Goal: Transaction & Acquisition: Book appointment/travel/reservation

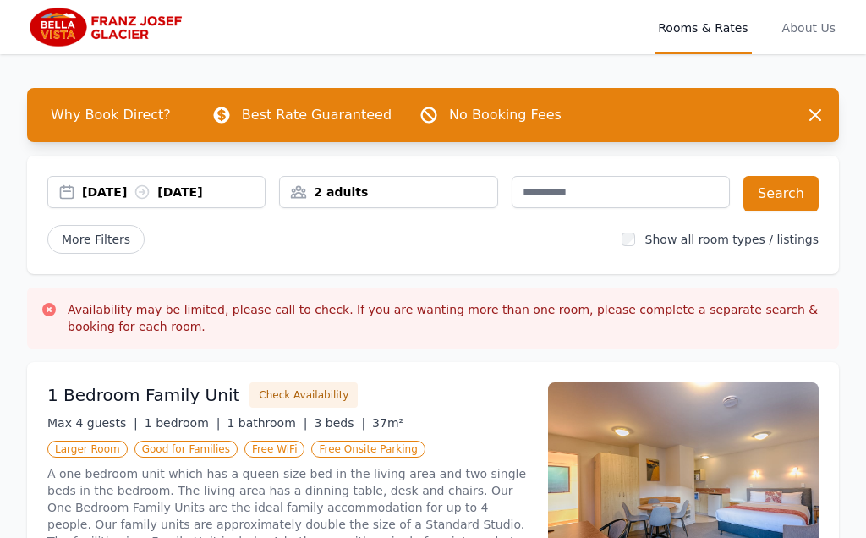
click at [424, 201] on div "2 adults" at bounding box center [388, 192] width 218 height 32
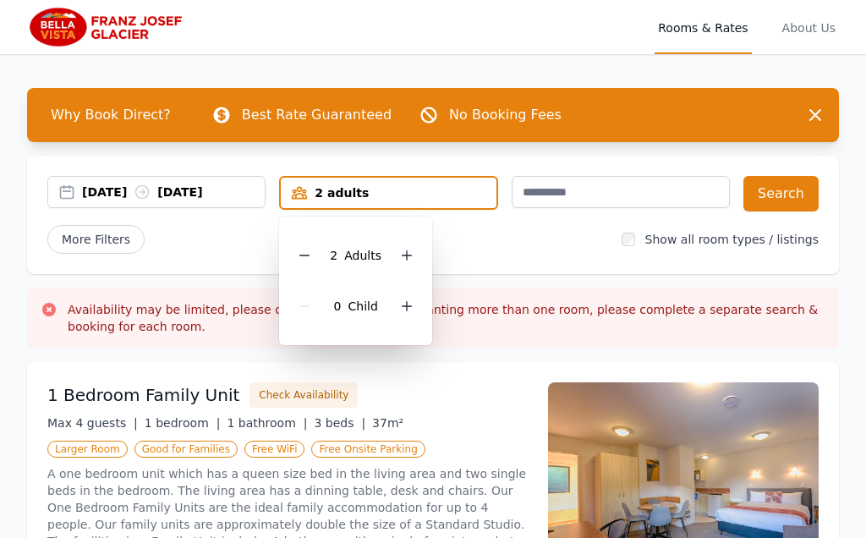
click at [410, 255] on icon at bounding box center [407, 256] width 14 height 14
click at [410, 256] on icon at bounding box center [407, 256] width 14 height 14
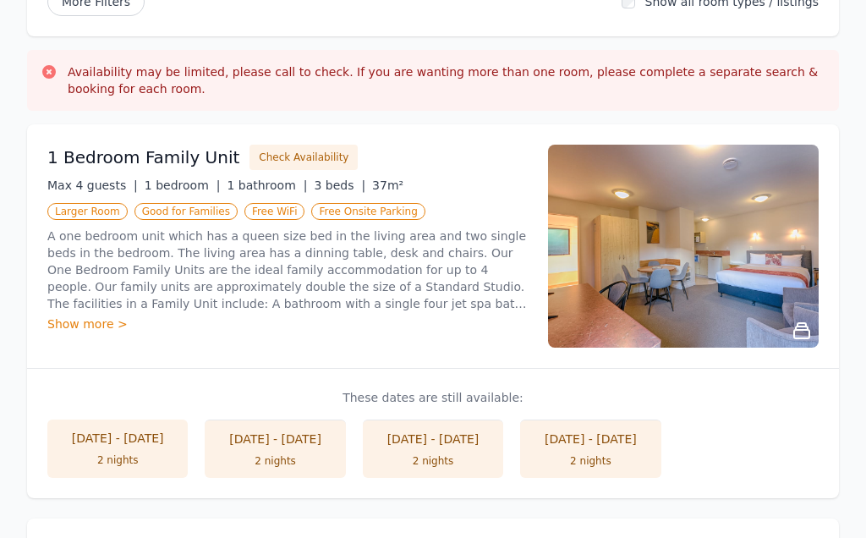
scroll to position [238, 0]
click at [114, 316] on div "Show more >" at bounding box center [287, 324] width 481 height 17
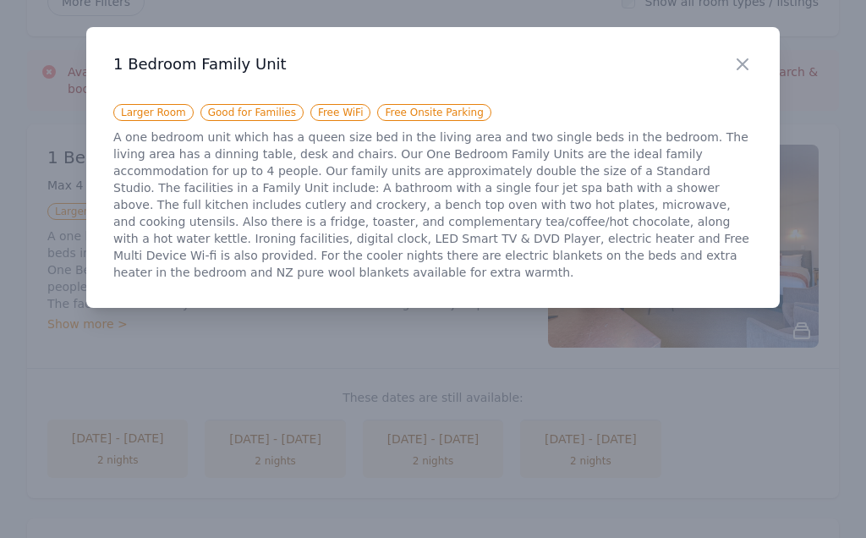
click at [739, 60] on icon "button" at bounding box center [743, 64] width 10 height 10
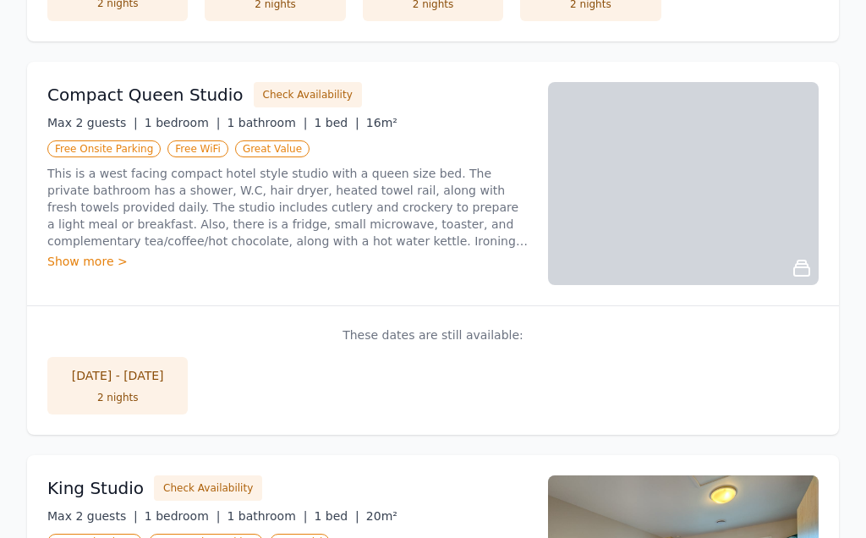
scroll to position [684, 0]
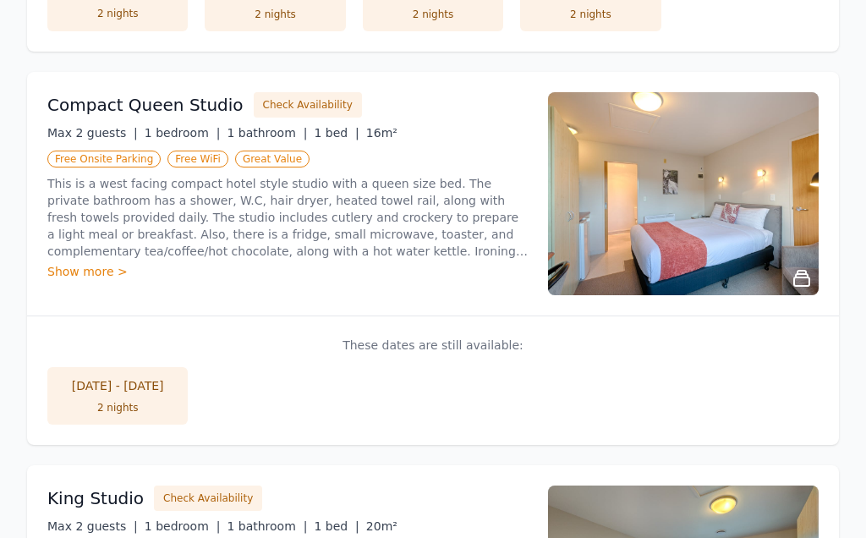
click at [305, 96] on button "Check Availability" at bounding box center [308, 105] width 108 height 25
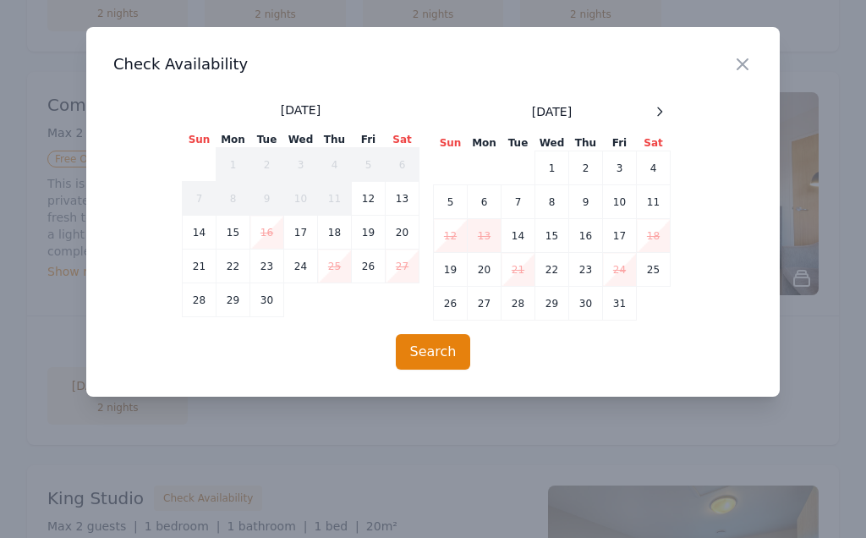
click at [659, 113] on icon at bounding box center [660, 112] width 14 height 14
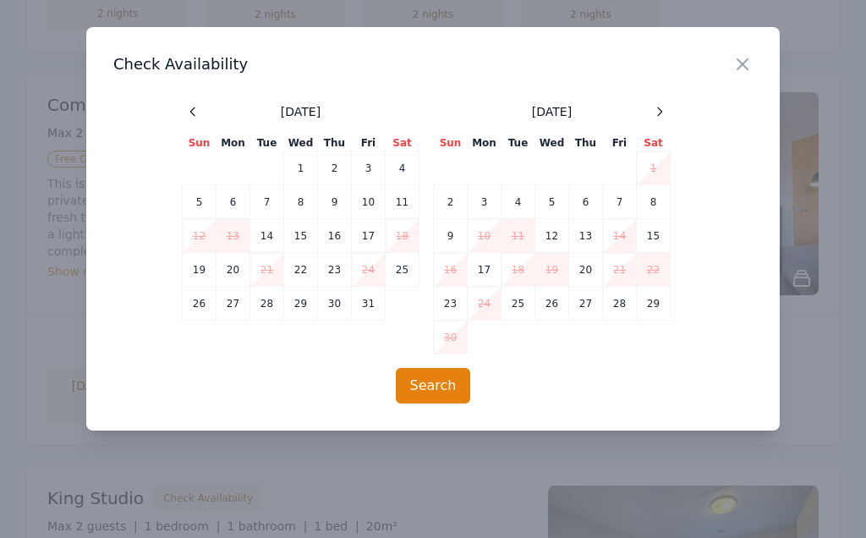
click at [659, 113] on icon at bounding box center [660, 112] width 14 height 14
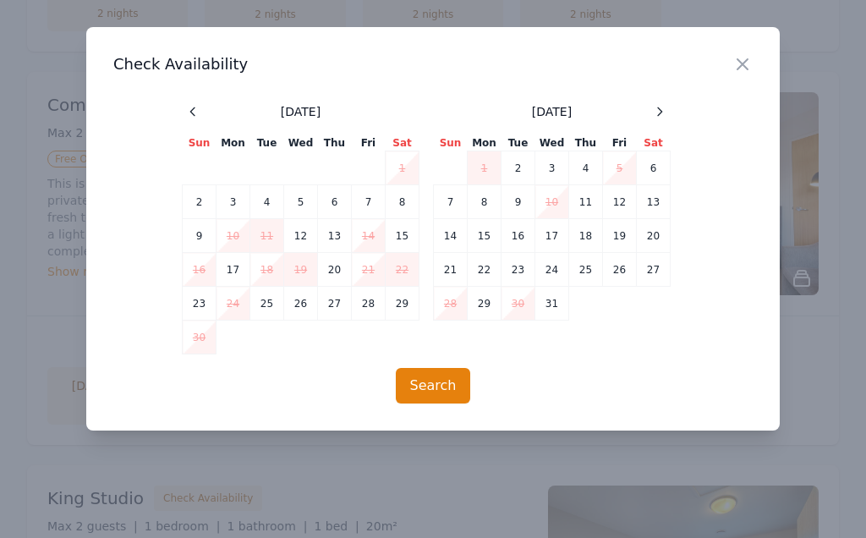
click at [662, 116] on icon at bounding box center [660, 112] width 14 height 14
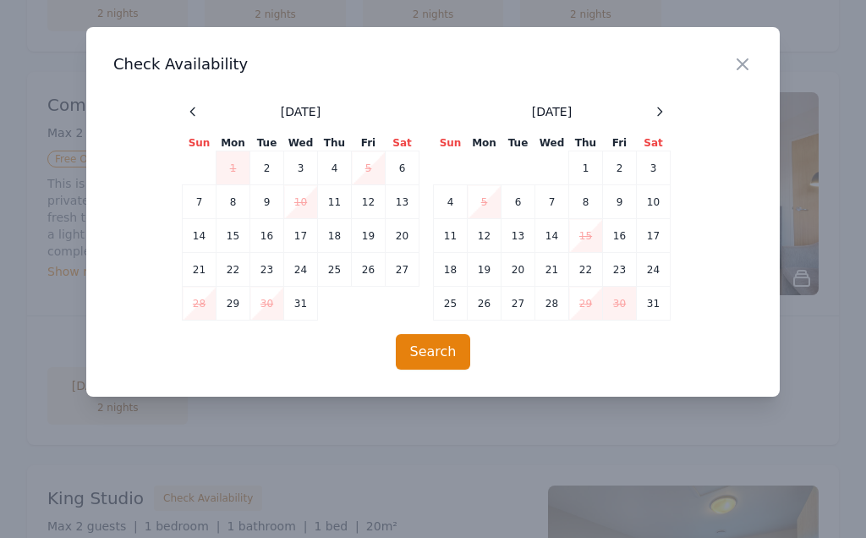
click at [660, 115] on icon at bounding box center [660, 112] width 14 height 14
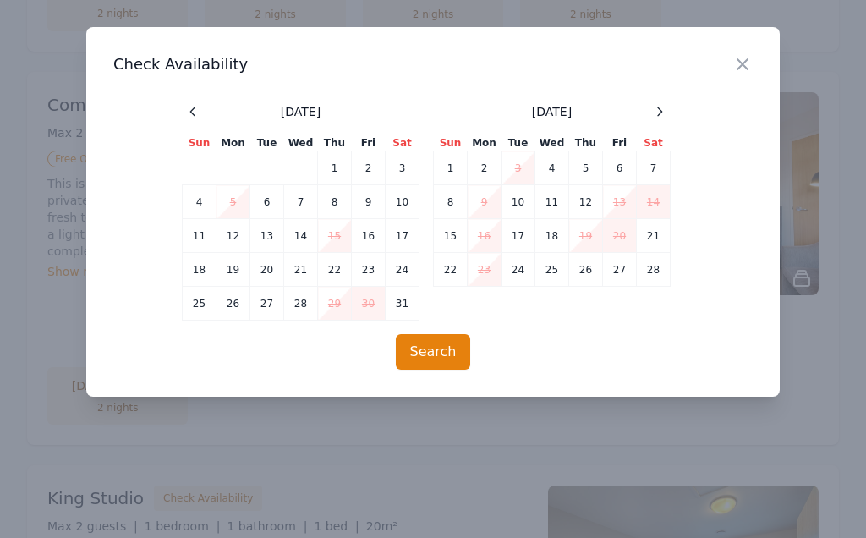
click at [747, 56] on icon "button" at bounding box center [743, 64] width 20 height 20
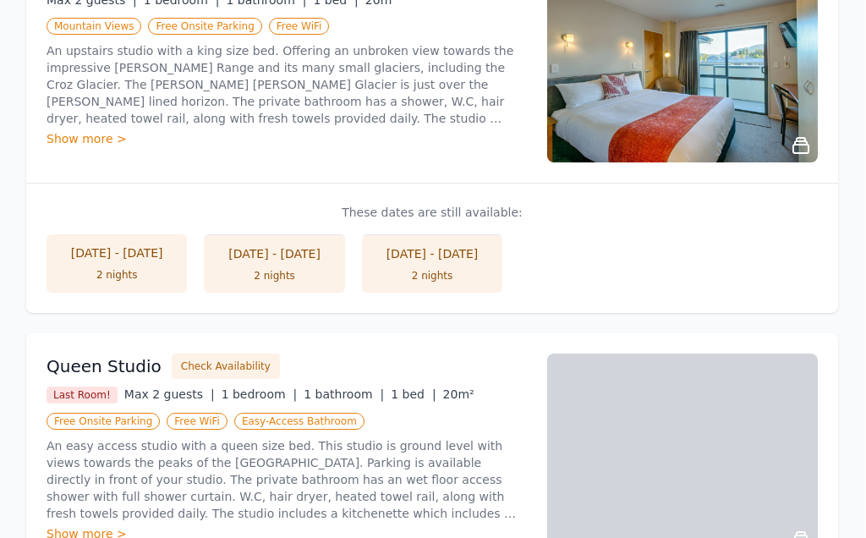
scroll to position [1210, 6]
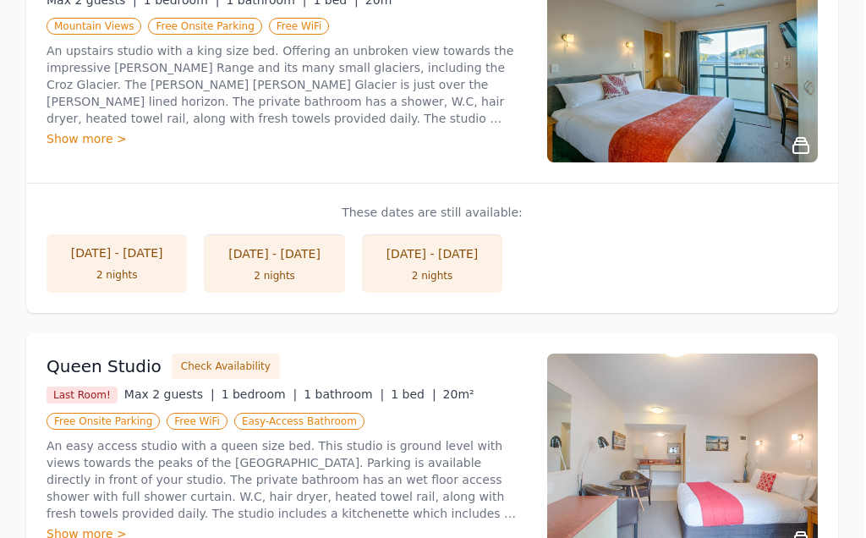
click at [206, 361] on button "Check Availability" at bounding box center [227, 367] width 108 height 25
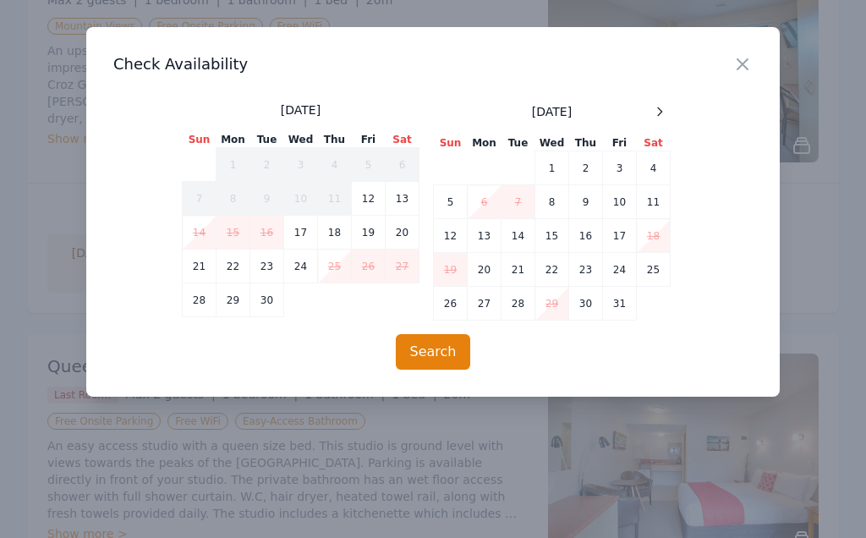
click at [659, 116] on icon at bounding box center [660, 112] width 14 height 14
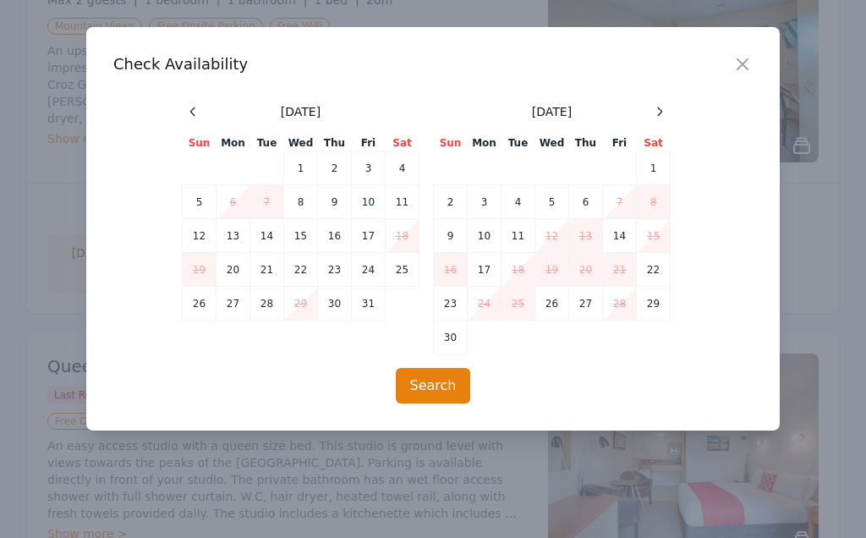
click at [659, 115] on icon at bounding box center [660, 111] width 4 height 8
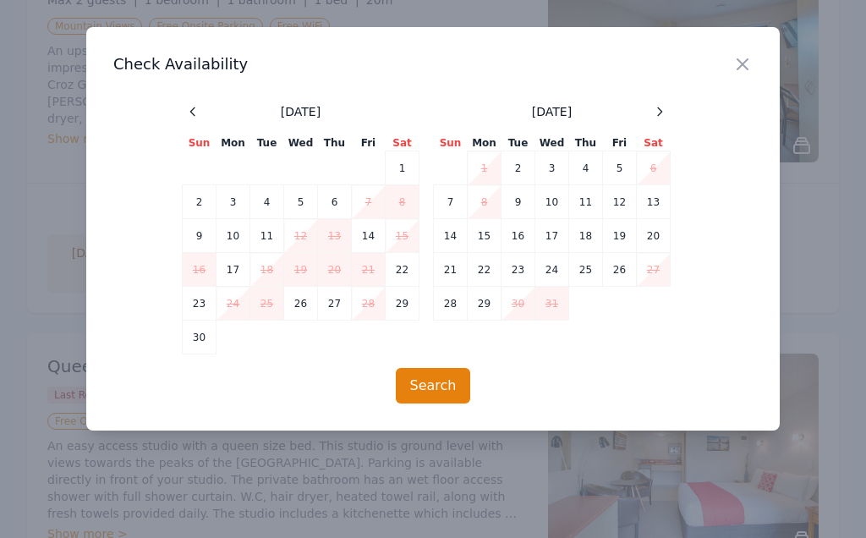
click at [657, 112] on icon at bounding box center [660, 112] width 14 height 14
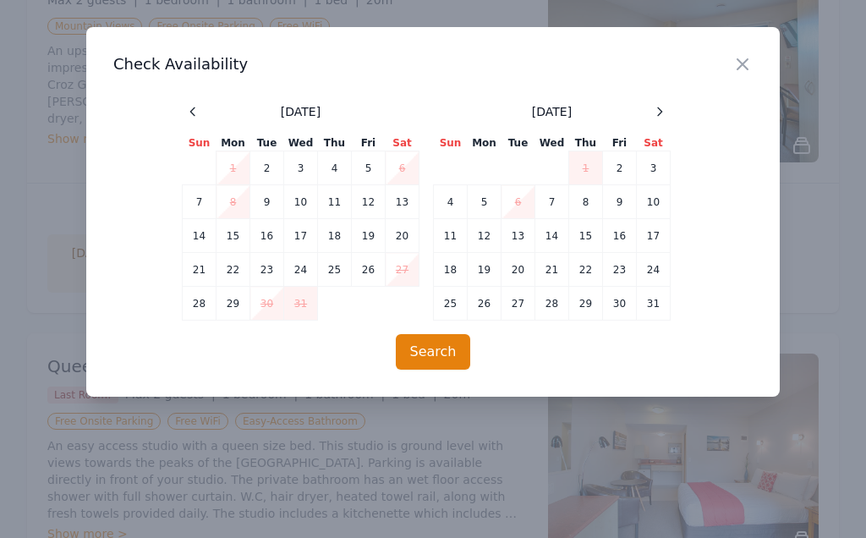
click at [662, 116] on icon at bounding box center [660, 112] width 14 height 14
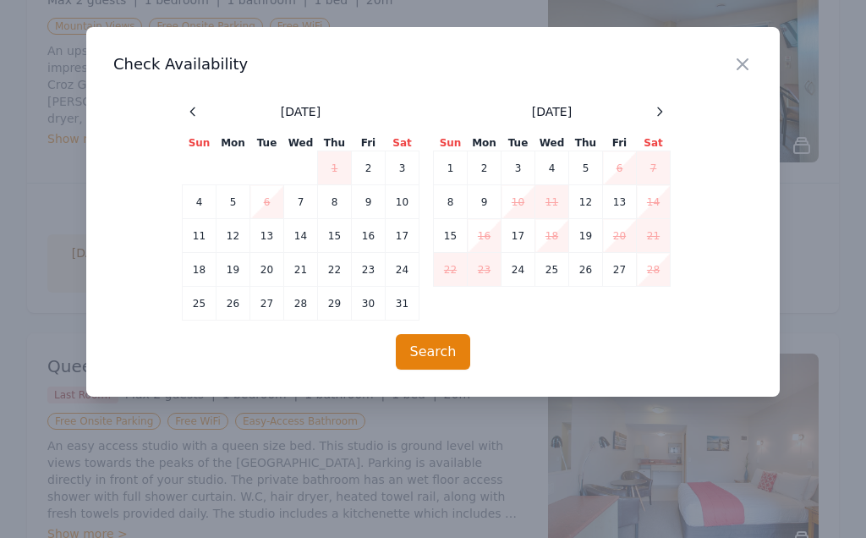
click at [614, 202] on td "13" at bounding box center [620, 202] width 34 height 34
click at [437, 353] on button "Search" at bounding box center [433, 352] width 75 height 36
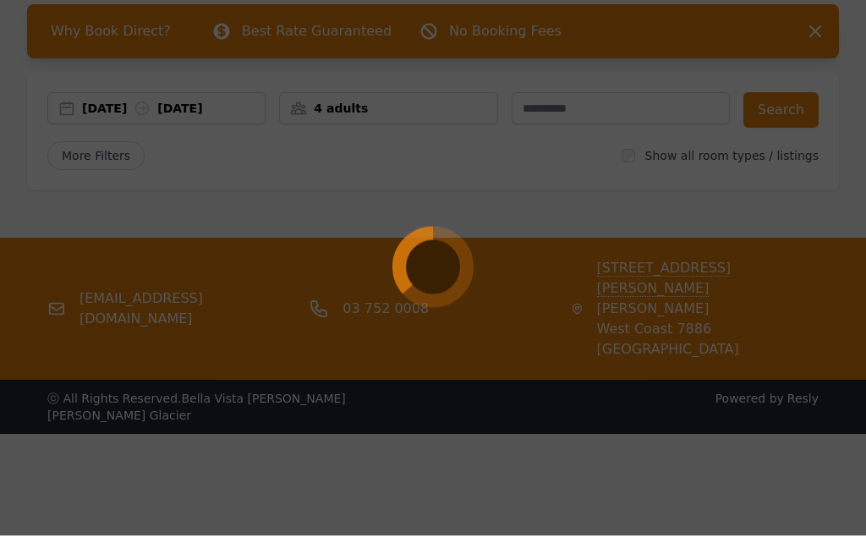
scroll to position [0, 7]
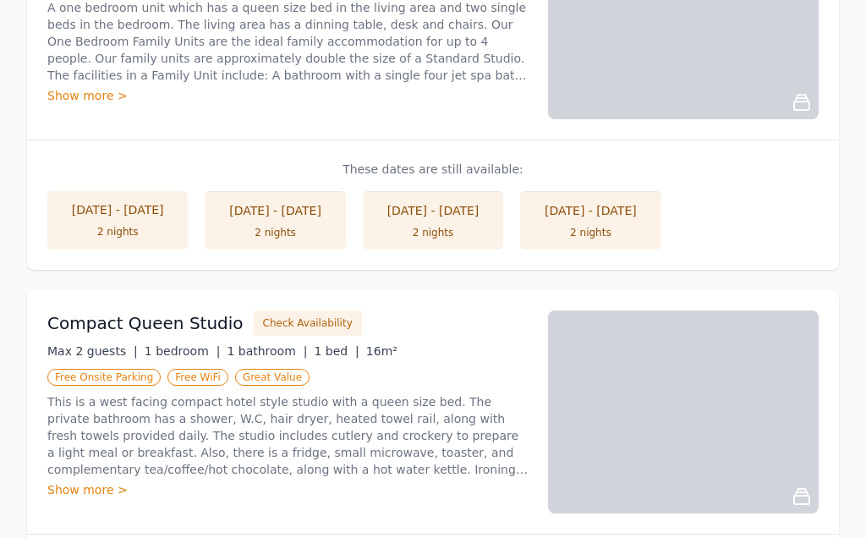
scroll to position [470, 0]
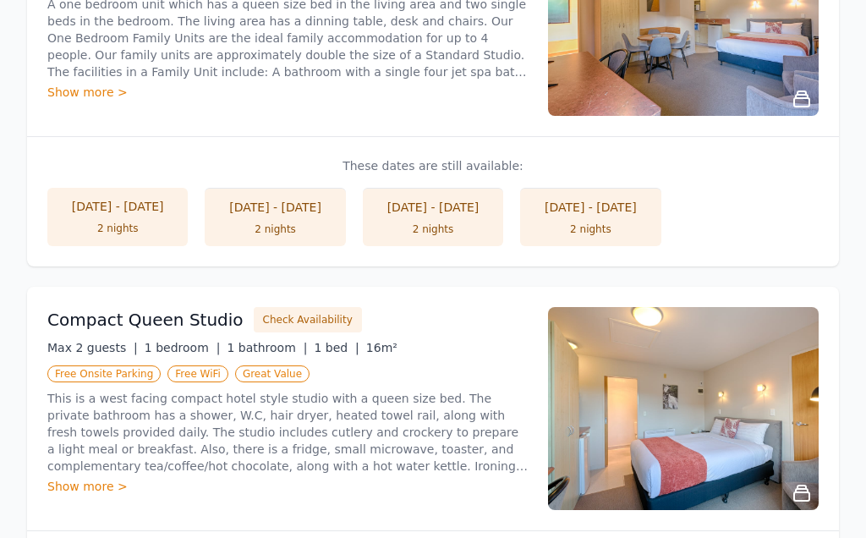
click at [292, 320] on button "Check Availability" at bounding box center [308, 319] width 108 height 25
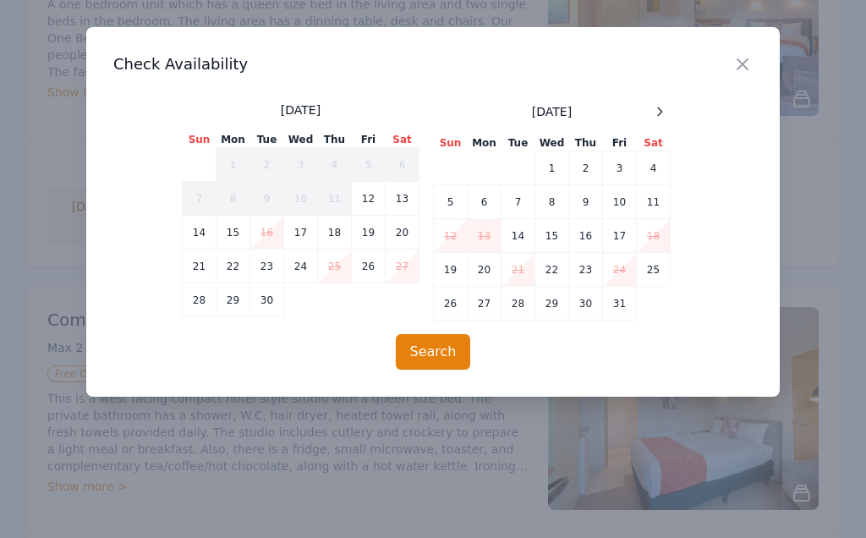
click at [654, 116] on icon at bounding box center [660, 112] width 14 height 14
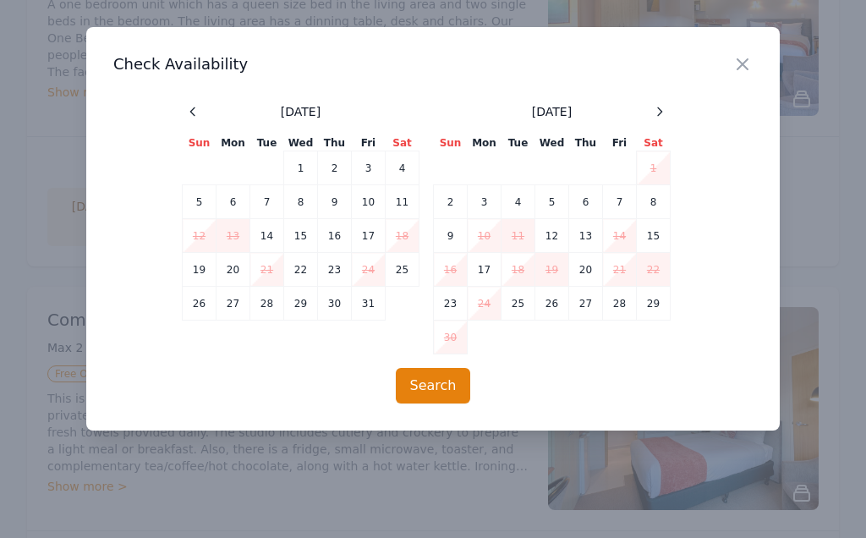
click at [654, 115] on icon at bounding box center [660, 112] width 14 height 14
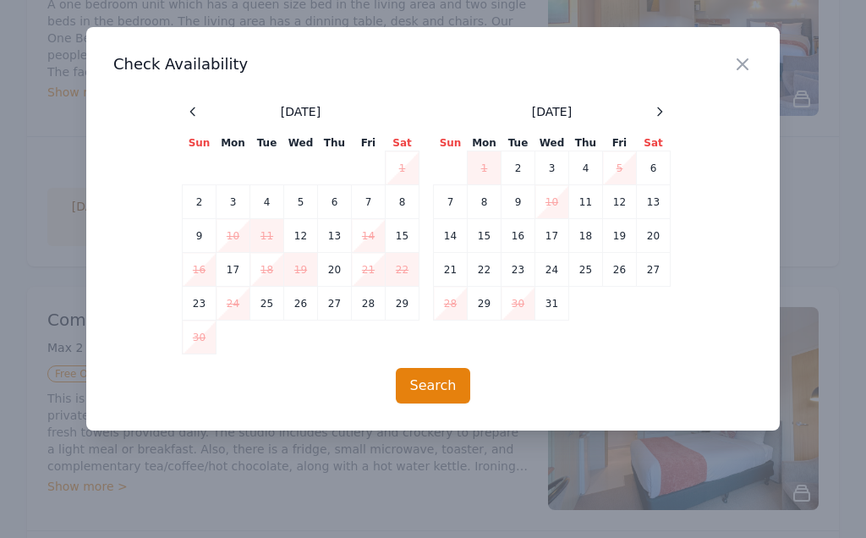
click at [661, 107] on icon at bounding box center [660, 112] width 14 height 14
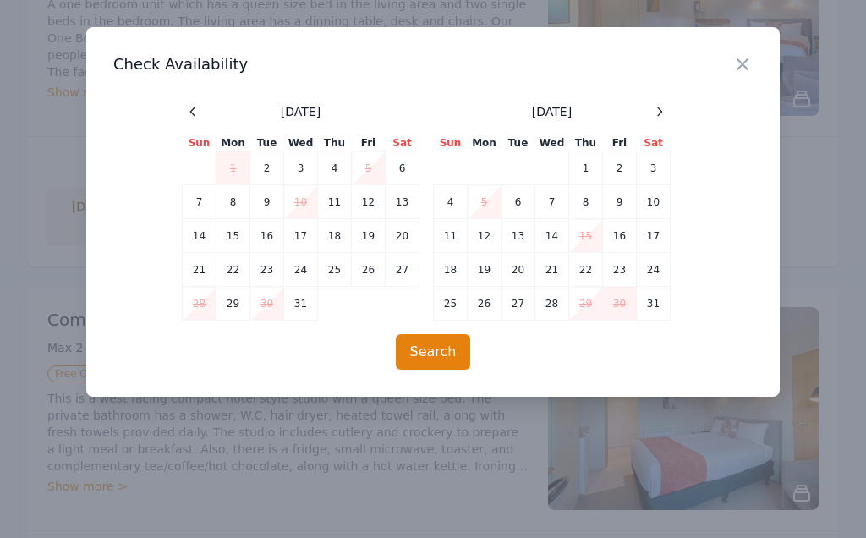
click at [665, 108] on icon at bounding box center [660, 112] width 14 height 14
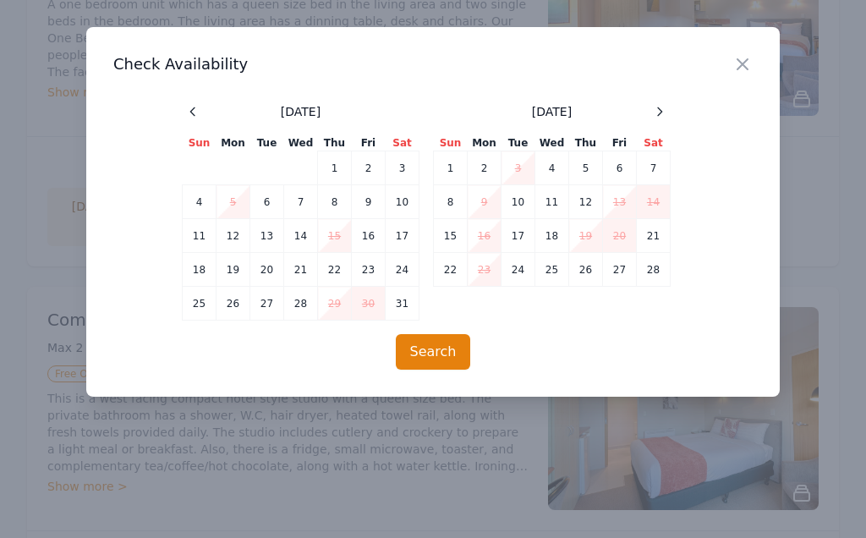
click at [743, 67] on icon "button" at bounding box center [743, 64] width 20 height 20
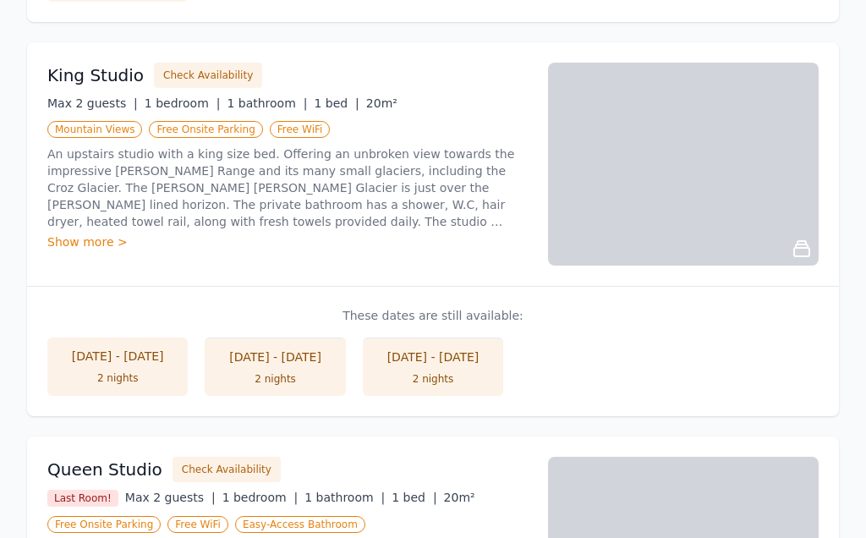
scroll to position [1107, 0]
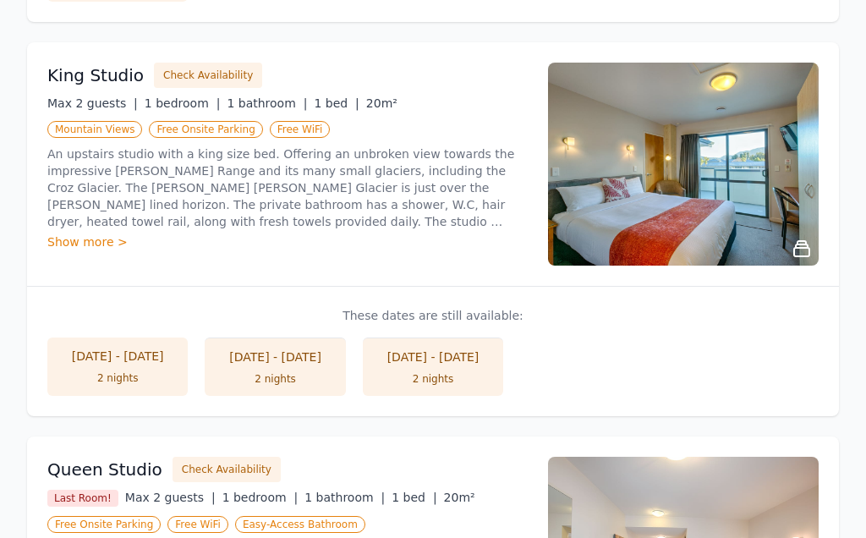
click at [202, 71] on button "Check Availability" at bounding box center [208, 75] width 108 height 25
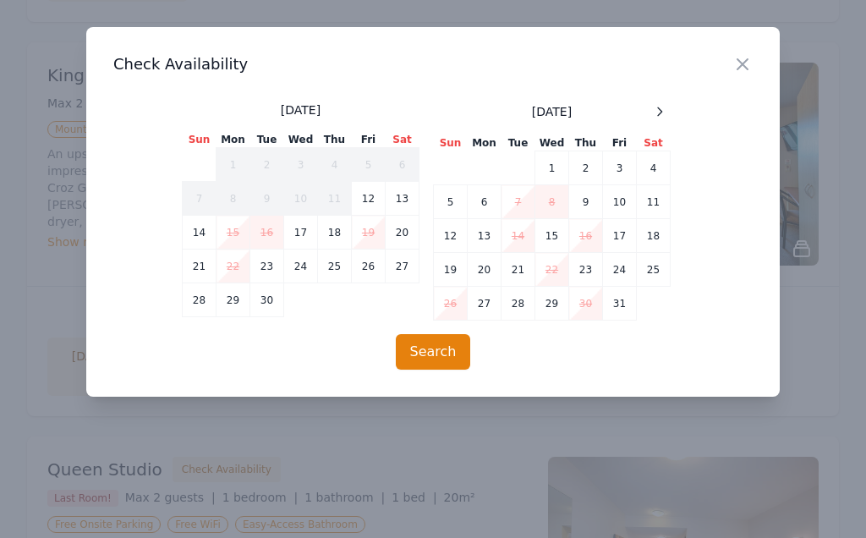
click at [662, 118] on div at bounding box center [660, 112] width 20 height 20
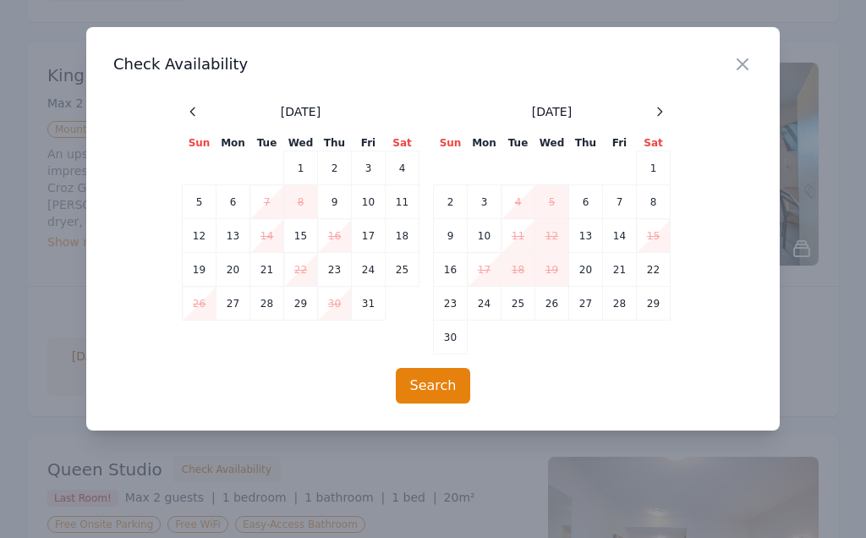
click at [661, 118] on icon at bounding box center [660, 112] width 14 height 14
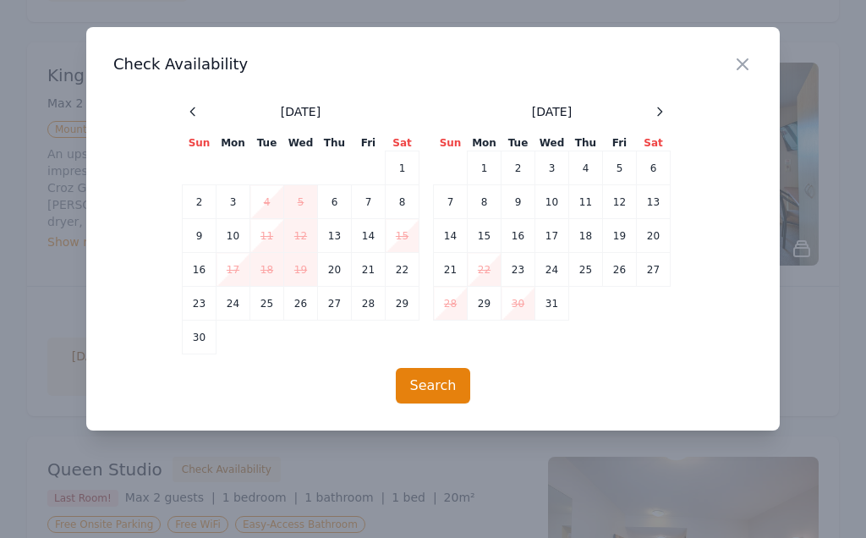
click at [662, 113] on icon at bounding box center [660, 112] width 14 height 14
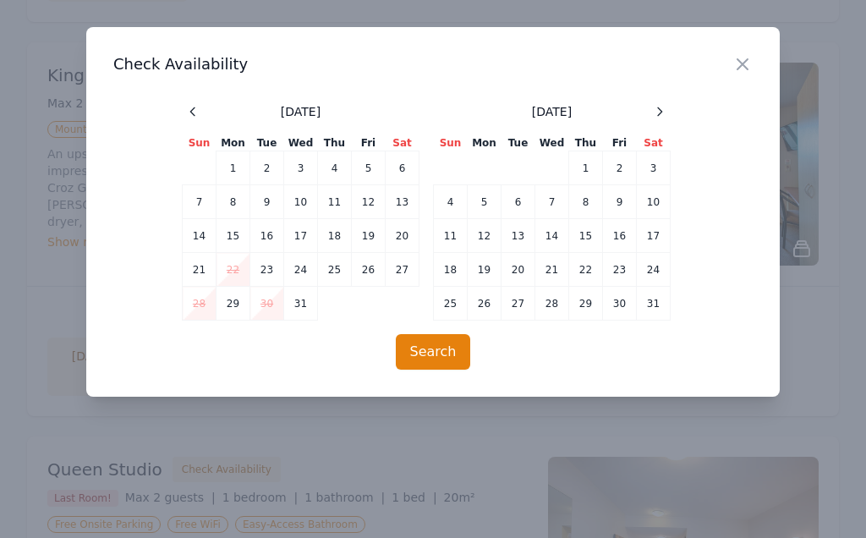
click at [667, 113] on div at bounding box center [660, 112] width 20 height 20
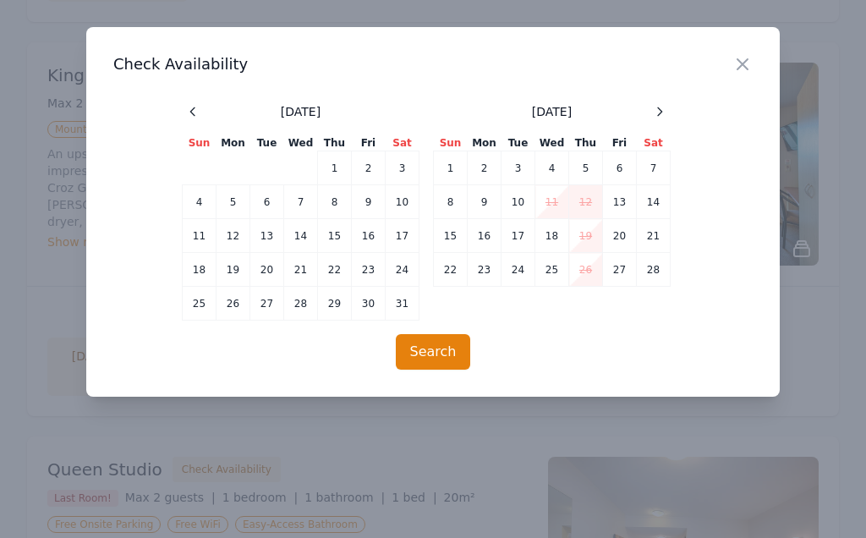
click at [622, 202] on td "13" at bounding box center [620, 202] width 34 height 34
click at [439, 360] on button "Search" at bounding box center [433, 352] width 75 height 36
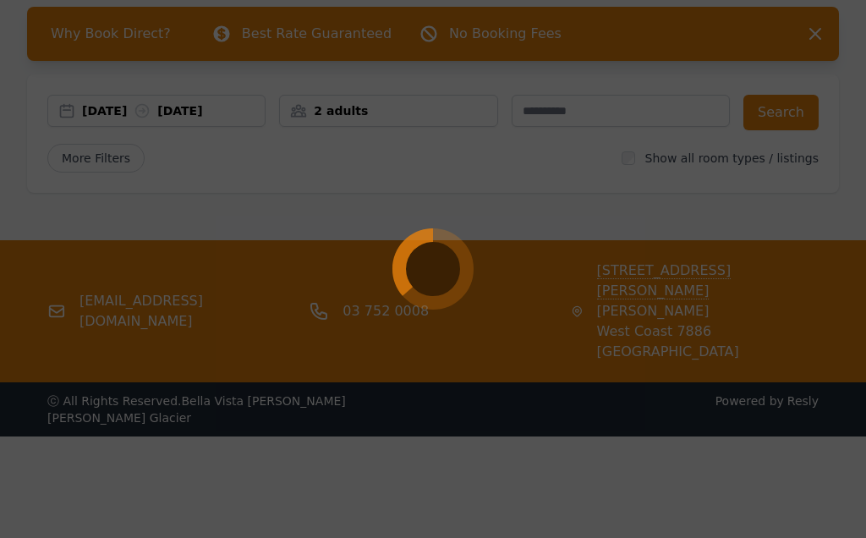
click at [515, 340] on div at bounding box center [433, 269] width 866 height 538
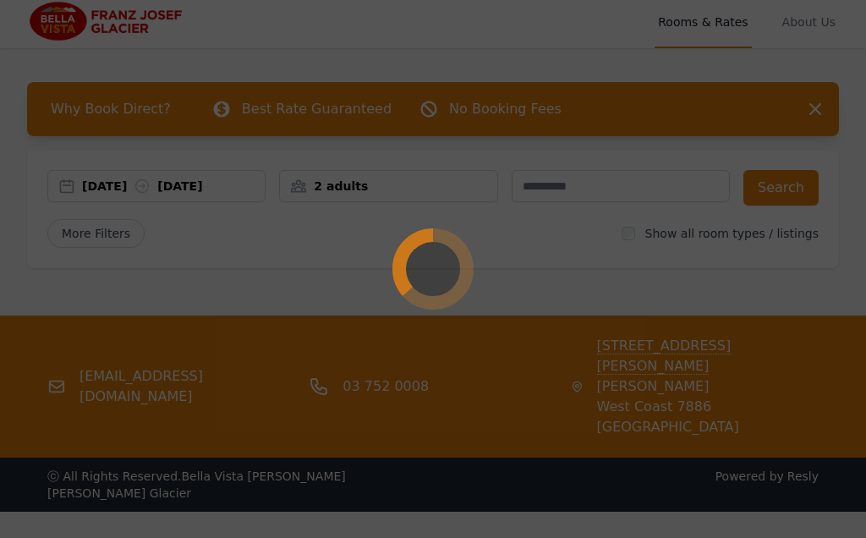
scroll to position [0, 0]
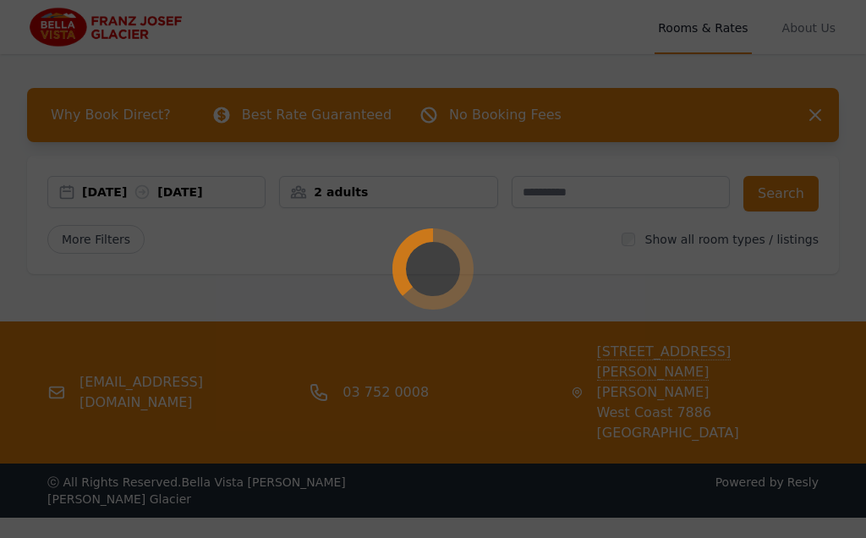
click at [408, 52] on div at bounding box center [433, 269] width 866 height 538
